Goal: Task Accomplishment & Management: Use online tool/utility

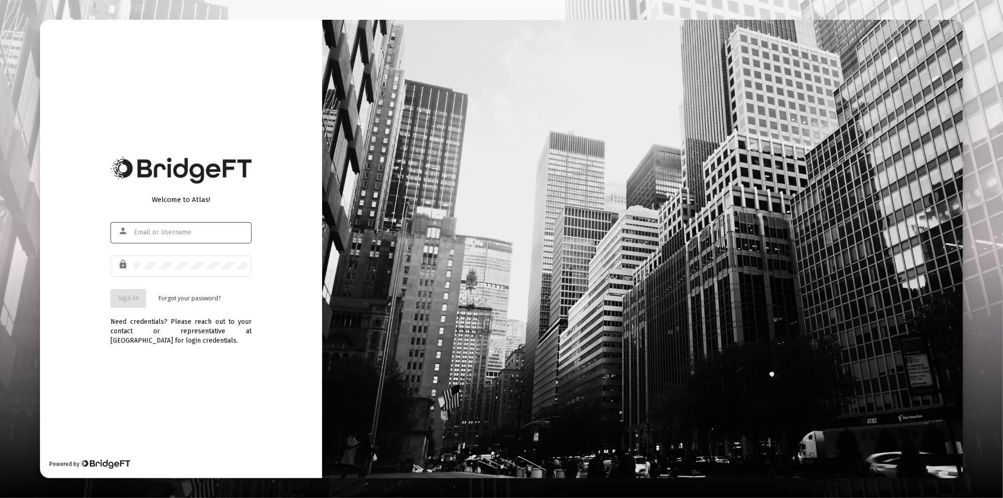
click at [176, 234] on input "text" at bounding box center [190, 233] width 113 height 8
type input "[PERSON_NAME][EMAIL_ADDRESS][DOMAIN_NAME]"
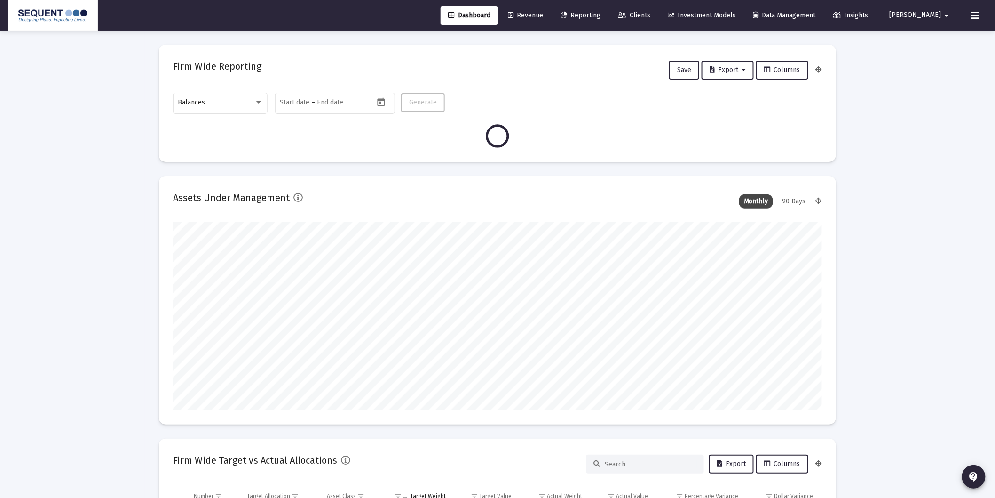
scroll to position [188, 349]
type input "[DATE]"
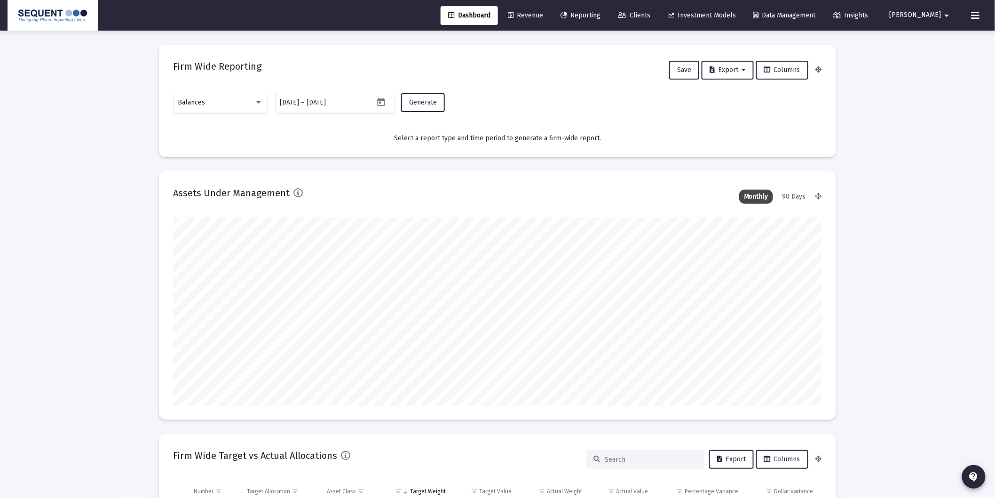
scroll to position [188, 303]
click at [233, 97] on div "Balances" at bounding box center [220, 102] width 85 height 23
click at [212, 41] on span "Transactions" at bounding box center [220, 43] width 85 height 20
click at [421, 102] on span "Generate" at bounding box center [423, 102] width 28 height 8
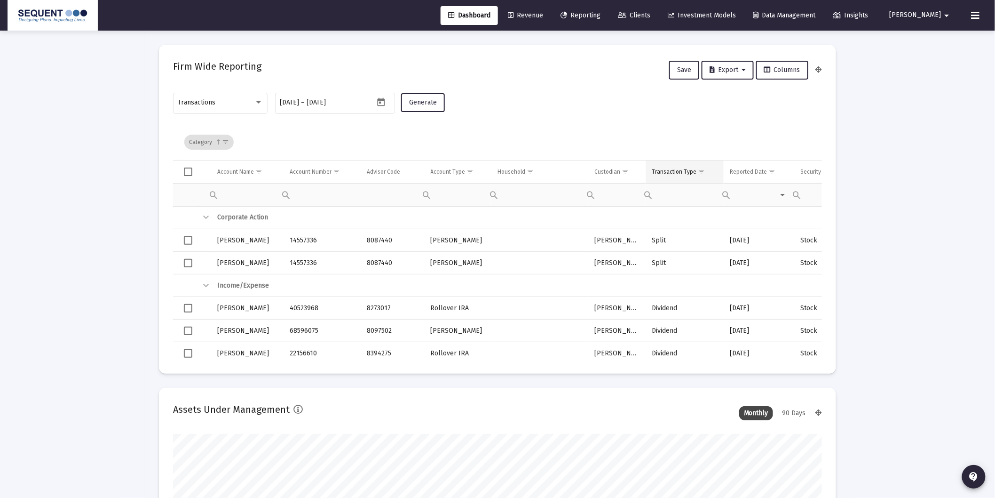
click at [703, 170] on span "Show filter options for column 'Transaction Type'" at bounding box center [701, 171] width 7 height 7
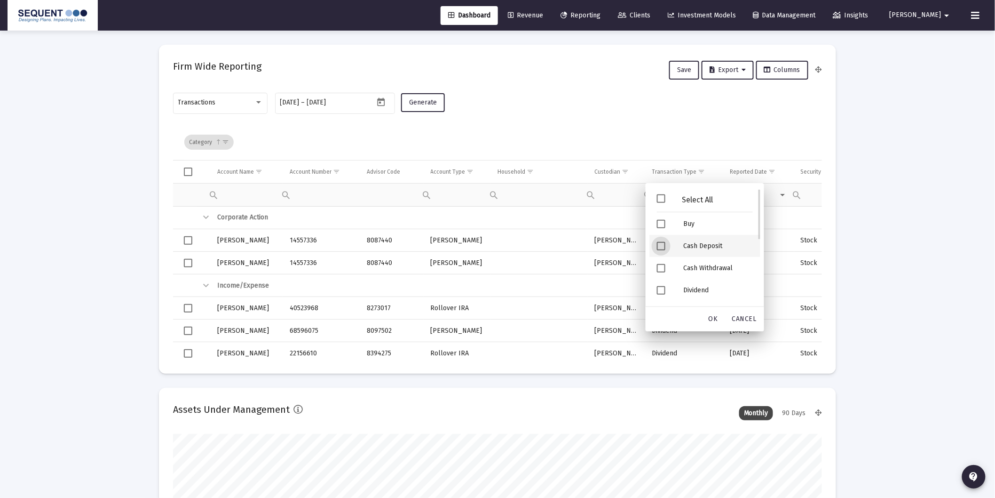
click at [713, 248] on div "Cash Deposit" at bounding box center [718, 246] width 85 height 22
click at [709, 246] on div "Security Deposit" at bounding box center [718, 247] width 85 height 22
click at [720, 316] on div "OK" at bounding box center [713, 318] width 30 height 17
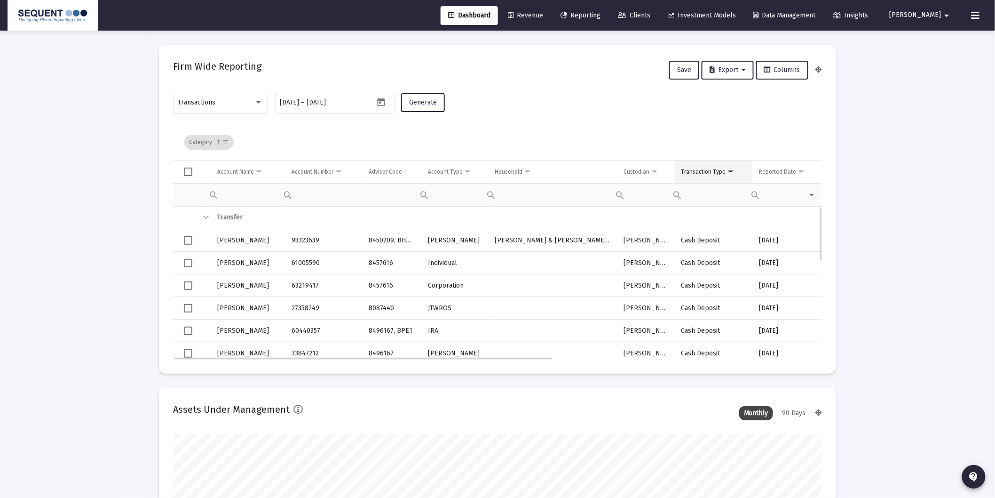
click at [704, 172] on div "Transaction Type" at bounding box center [703, 172] width 45 height 8
click at [726, 67] on span "Export" at bounding box center [728, 70] width 36 height 8
click at [742, 92] on button "Export All Rows" at bounding box center [732, 94] width 64 height 23
click at [650, 15] on span "Clients" at bounding box center [634, 15] width 32 height 8
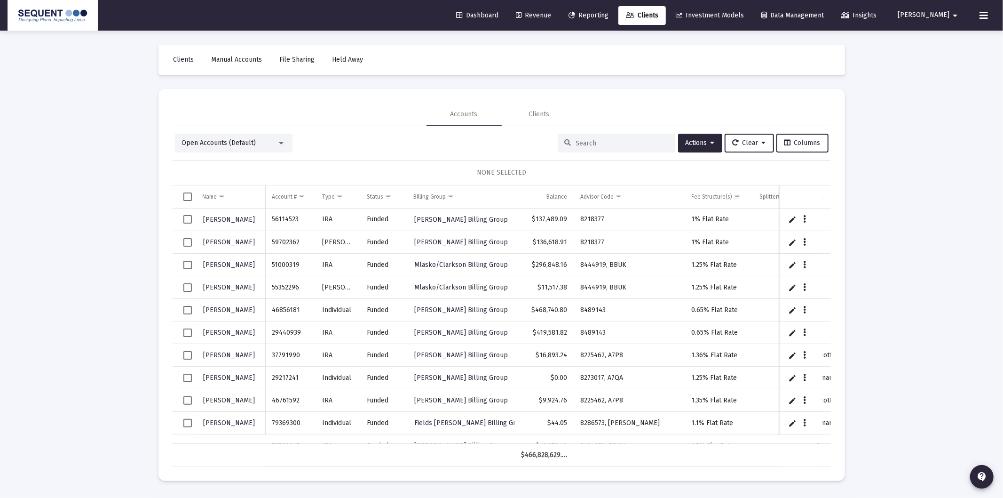
click at [582, 142] on input at bounding box center [622, 143] width 92 height 8
paste input "91032339"
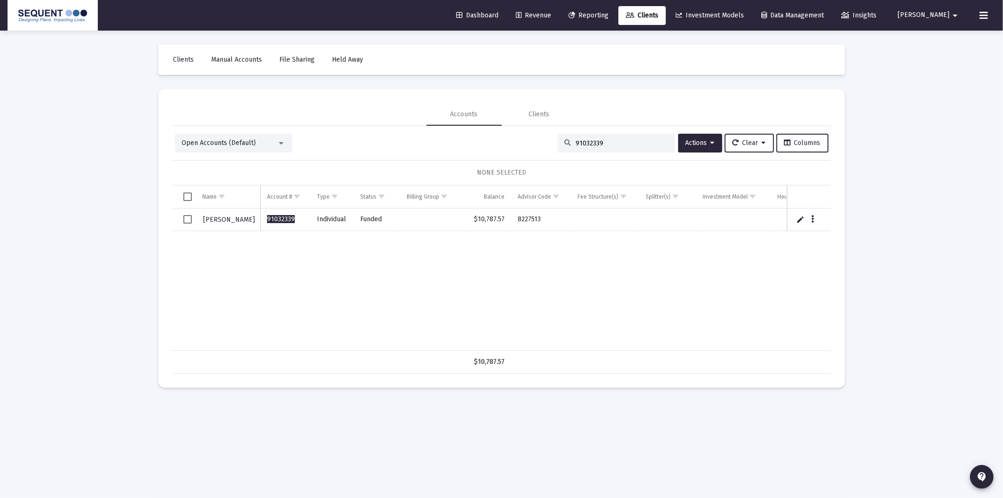
type input "91032339"
